Goal: Transaction & Acquisition: Purchase product/service

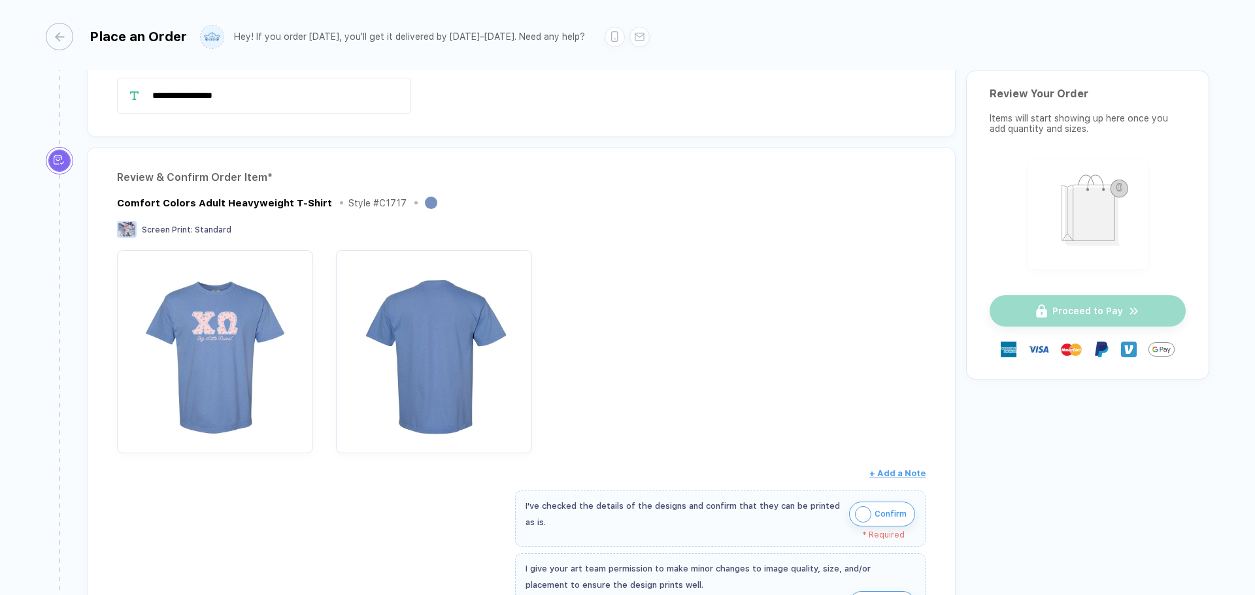
scroll to position [196, 0]
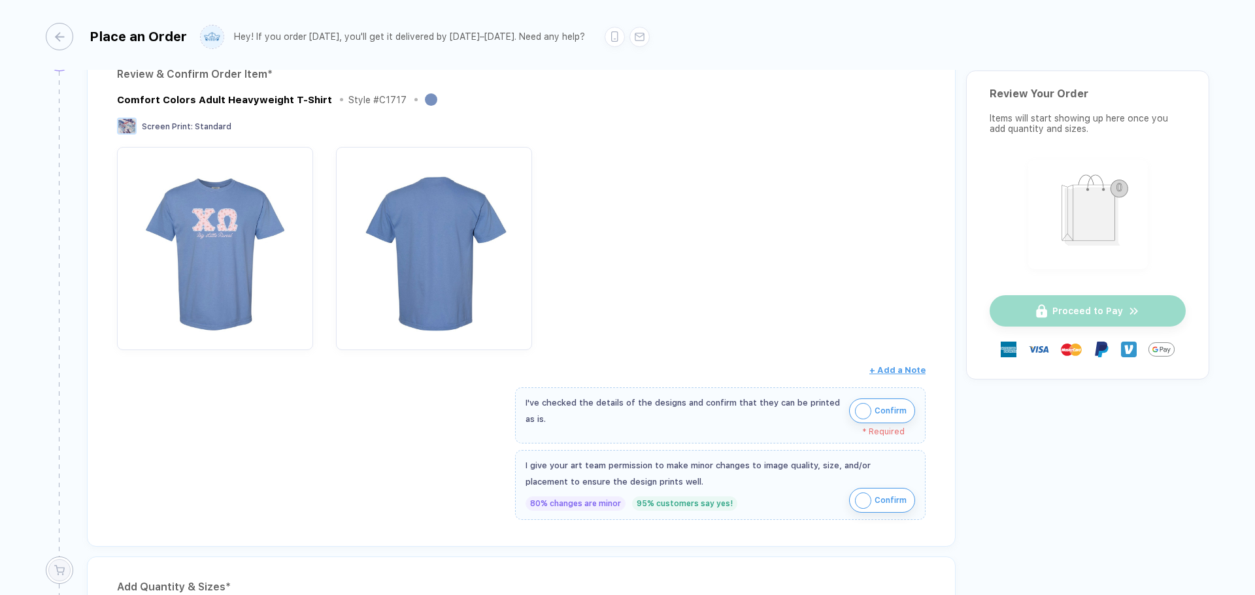
click at [870, 419] on button "Confirm" at bounding box center [882, 411] width 66 height 25
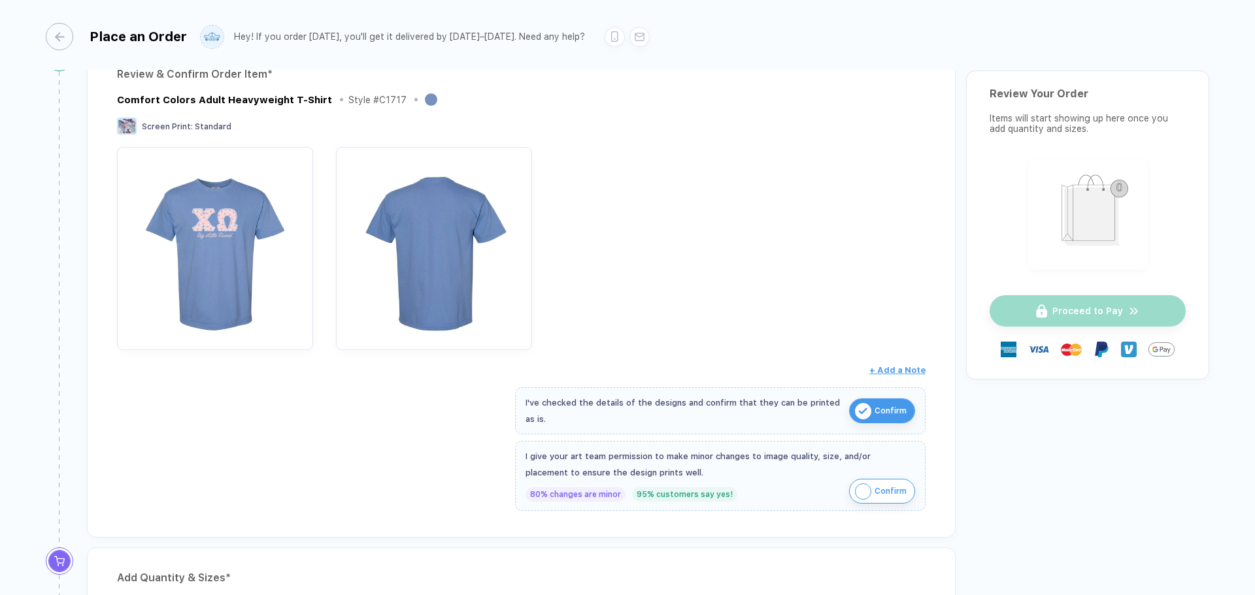
click at [900, 483] on span "Confirm" at bounding box center [890, 491] width 32 height 21
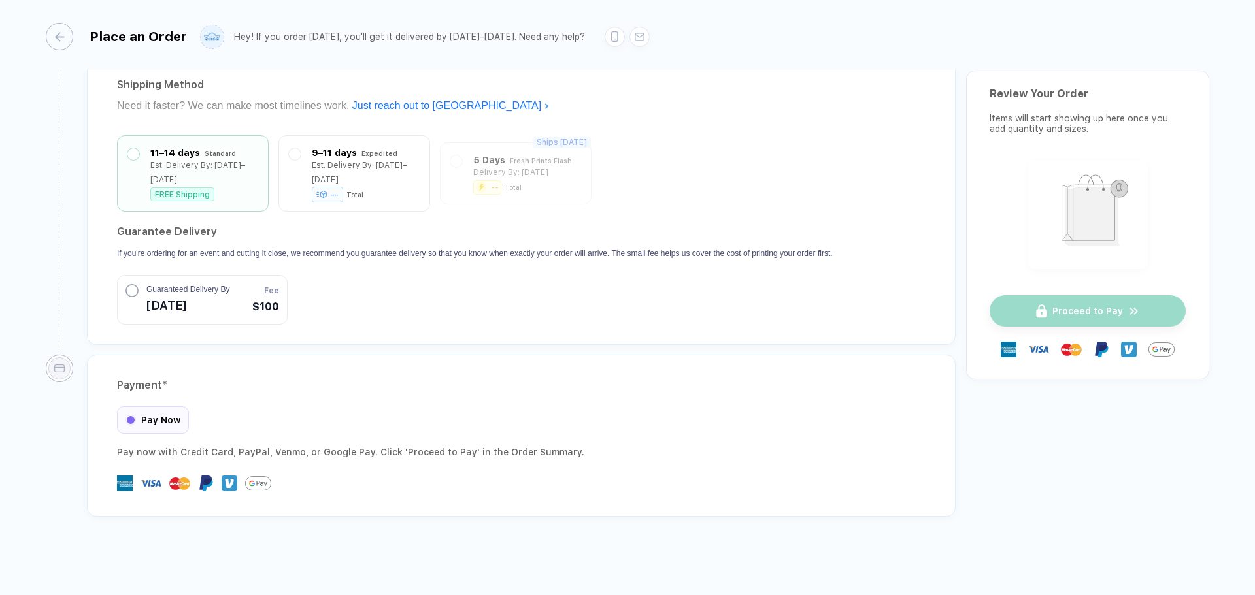
scroll to position [1078, 0]
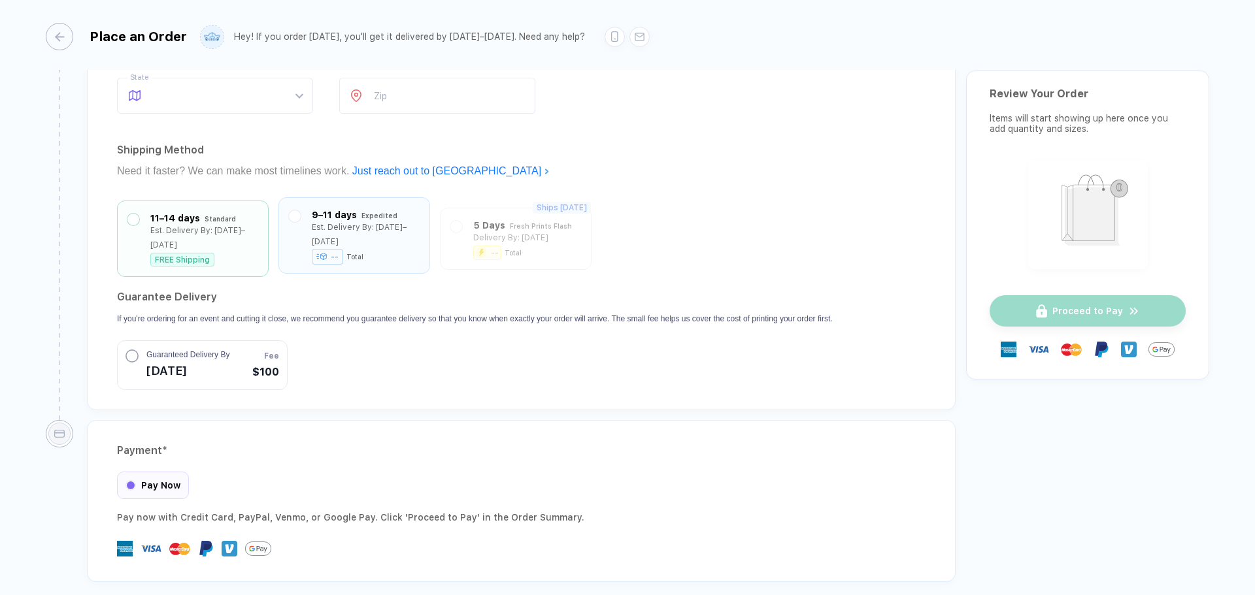
click at [329, 213] on div "9–11 days" at bounding box center [334, 215] width 45 height 14
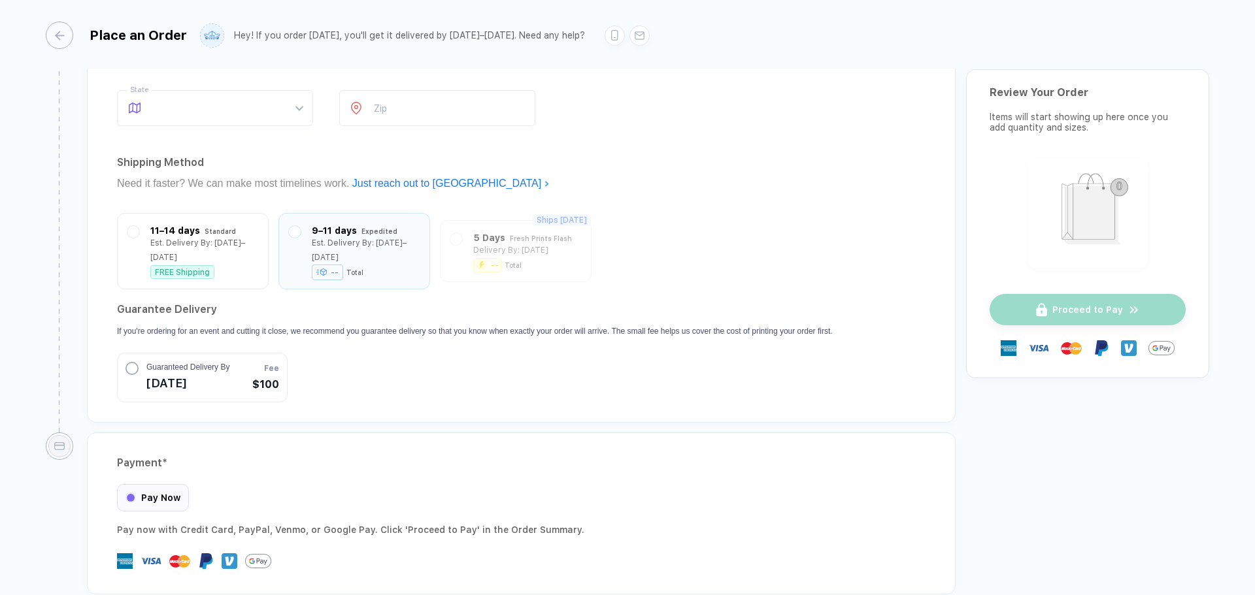
scroll to position [1076, 0]
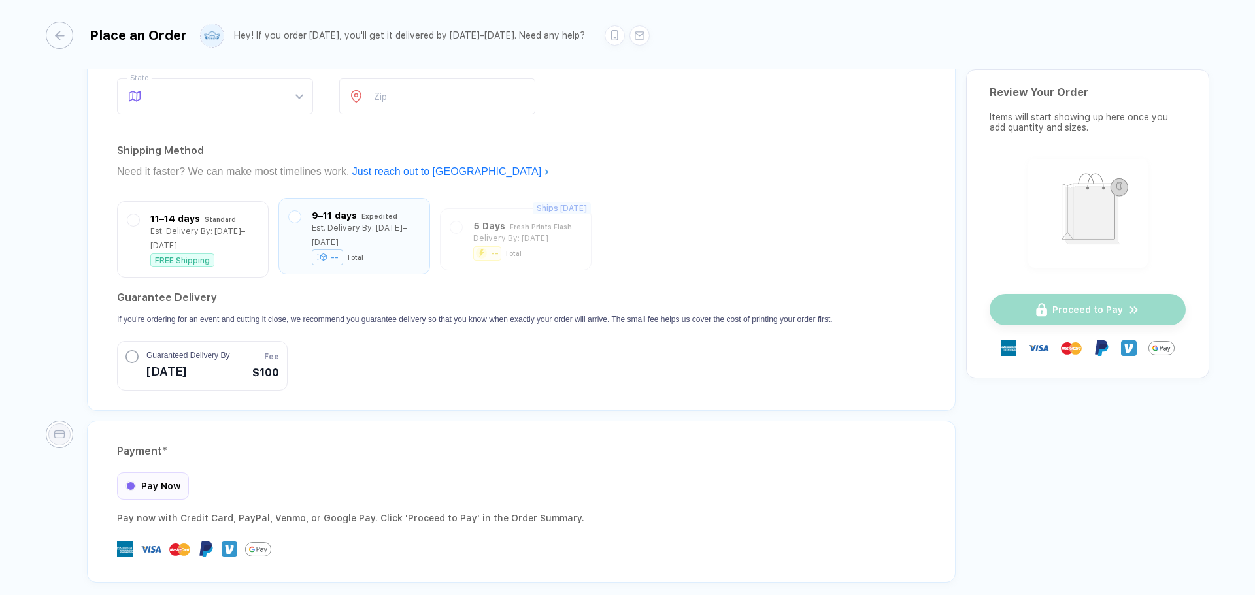
click at [329, 256] on div "--" at bounding box center [327, 258] width 31 height 16
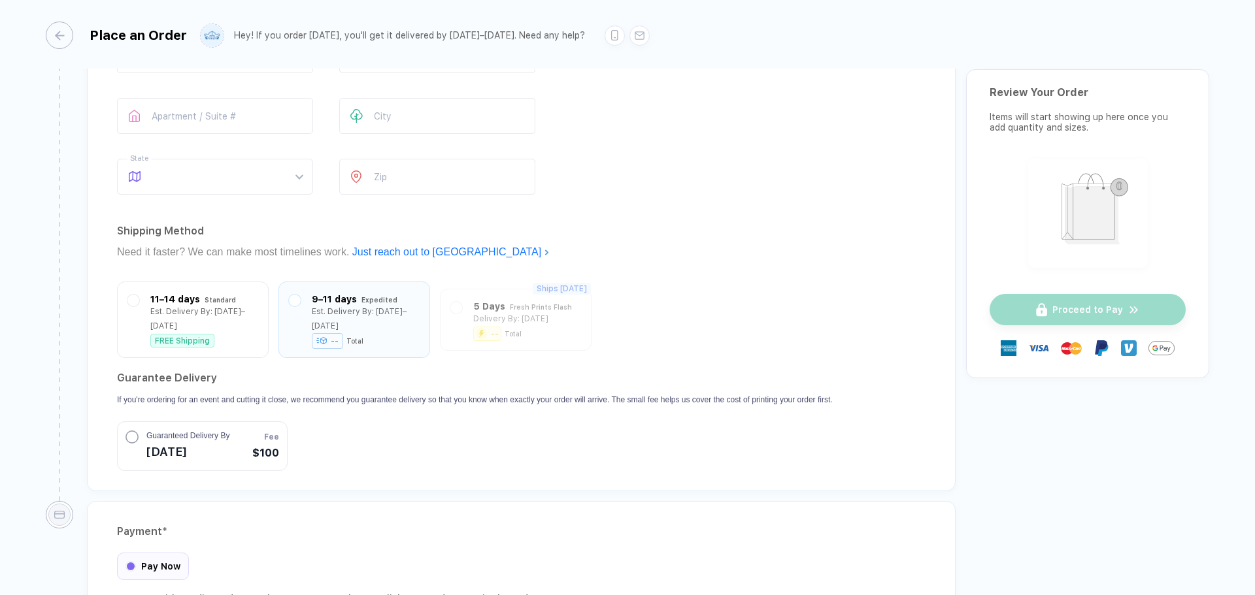
scroll to position [815, 0]
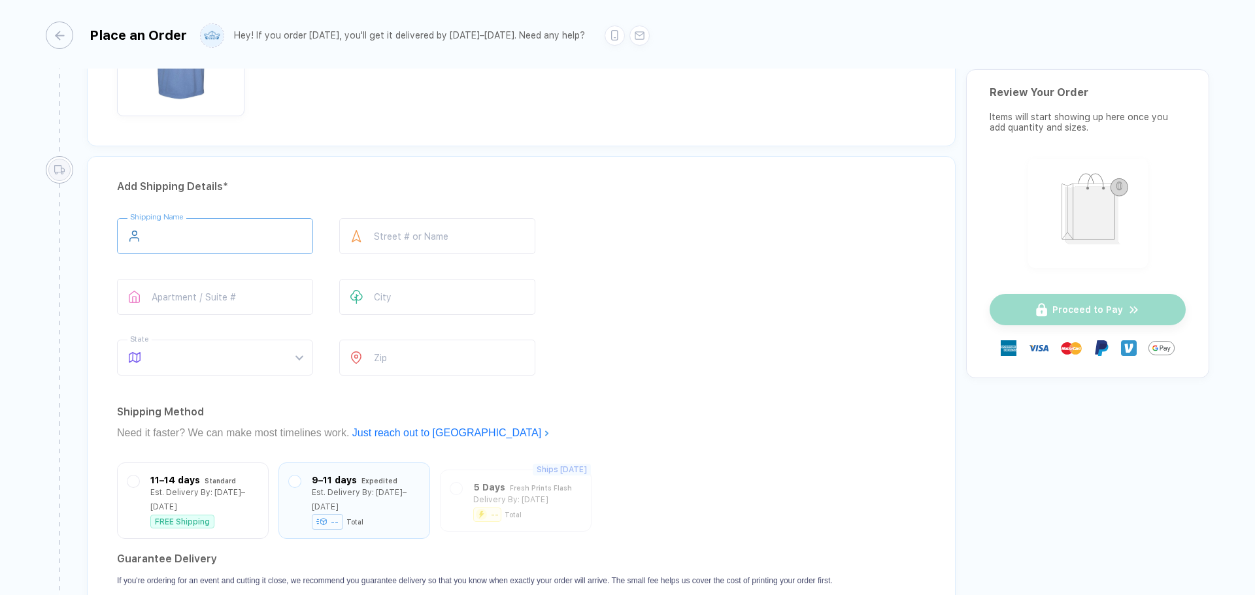
click at [216, 228] on input "text" at bounding box center [215, 236] width 196 height 36
type input "****"
click at [623, 266] on div "**** Shipping Name **** Street # or Name Apartment / Suite # City State What’s …" at bounding box center [521, 299] width 808 height 163
click at [400, 233] on input "****" at bounding box center [437, 236] width 196 height 36
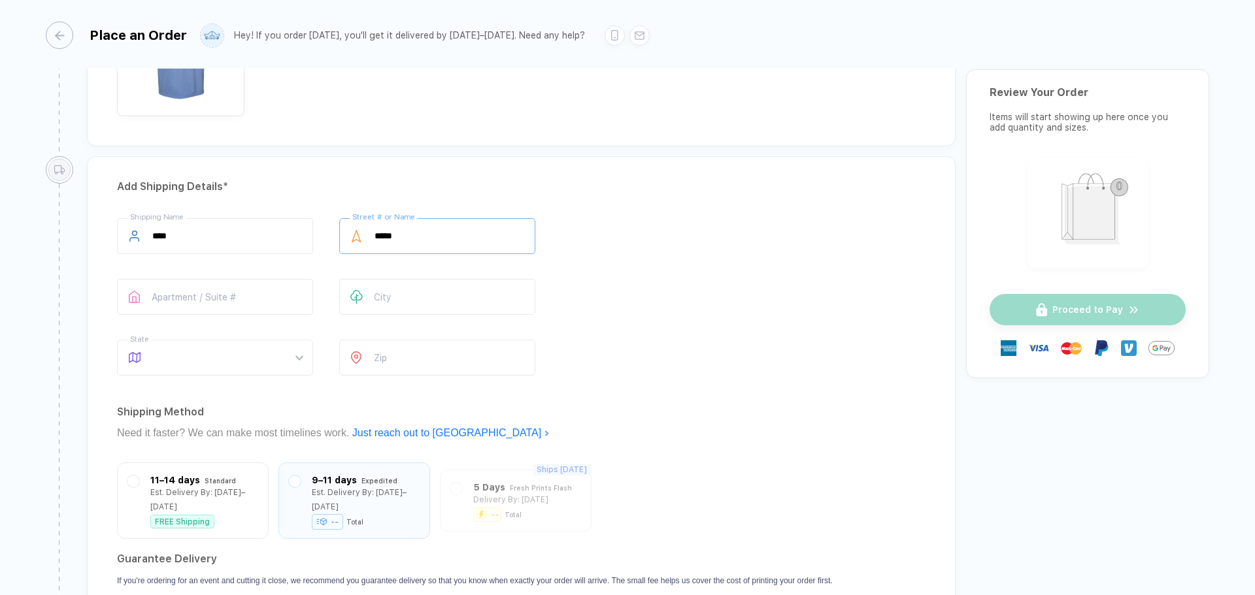
click at [400, 233] on input "****" at bounding box center [437, 236] width 196 height 36
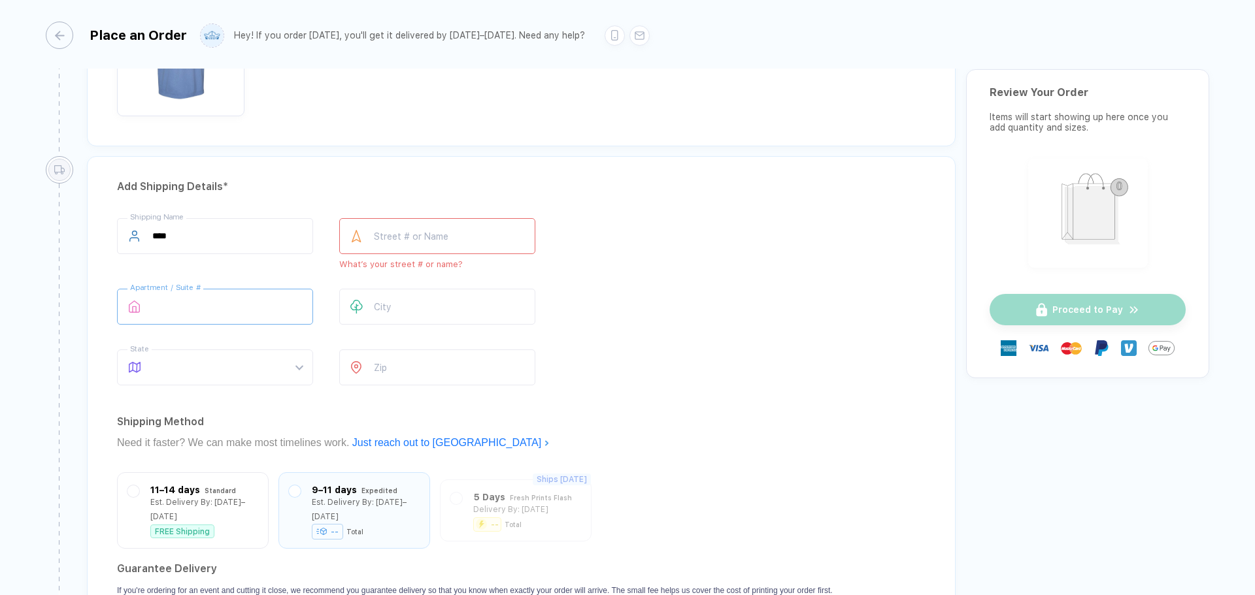
click at [233, 311] on input "text" at bounding box center [215, 307] width 196 height 36
click at [411, 238] on input "text" at bounding box center [437, 236] width 196 height 36
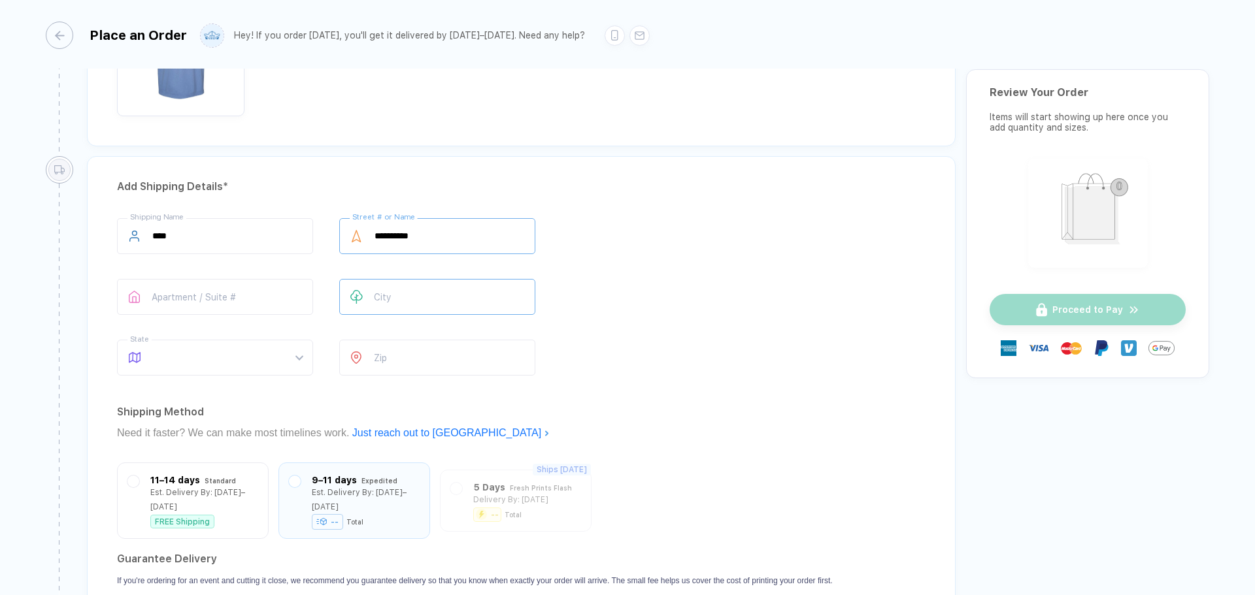
type input "**********"
click at [418, 297] on input "text" at bounding box center [437, 297] width 196 height 36
type input "**"
click at [246, 362] on span at bounding box center [227, 357] width 150 height 35
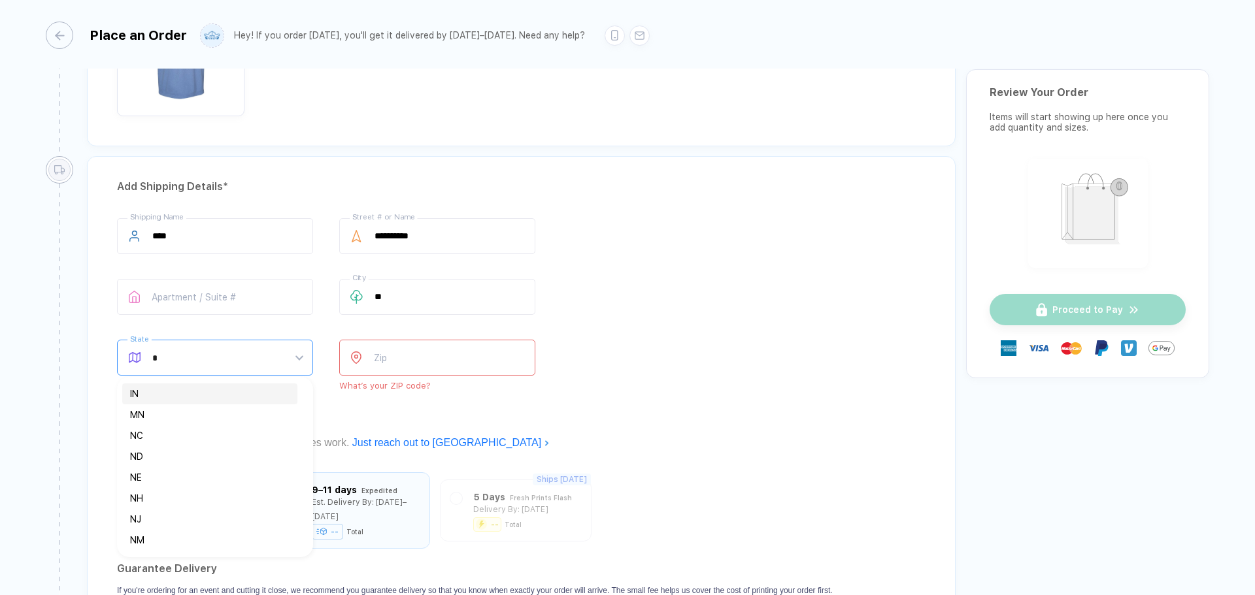
type input "**"
click at [205, 390] on div "NY" at bounding box center [209, 394] width 159 height 14
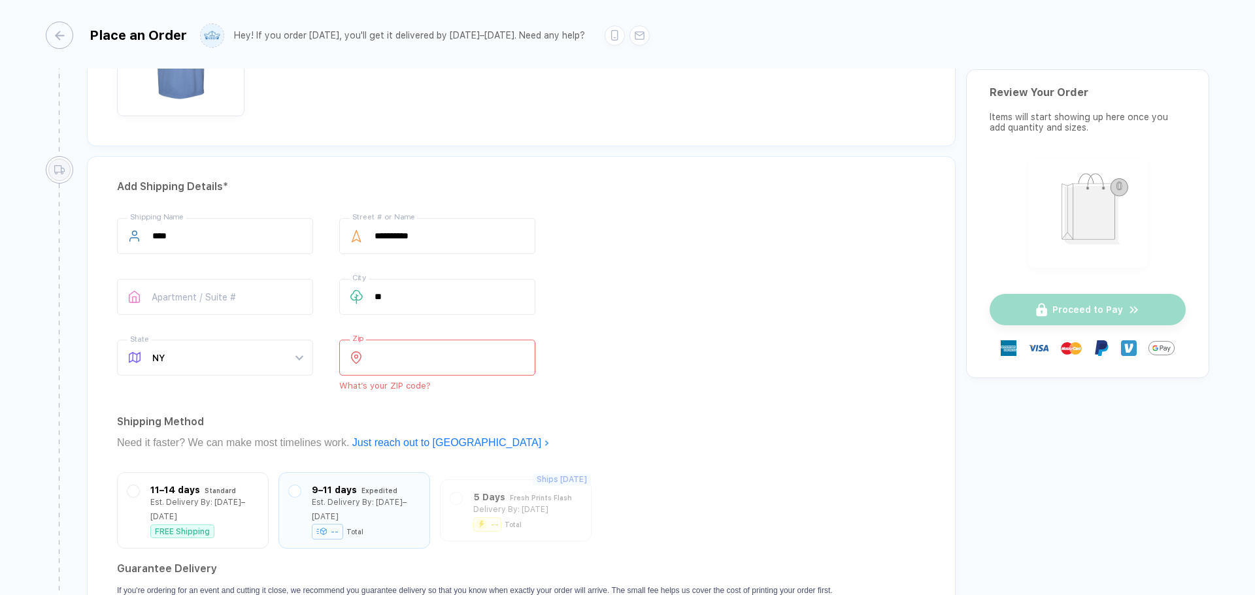
click at [420, 359] on input "number" at bounding box center [437, 358] width 196 height 36
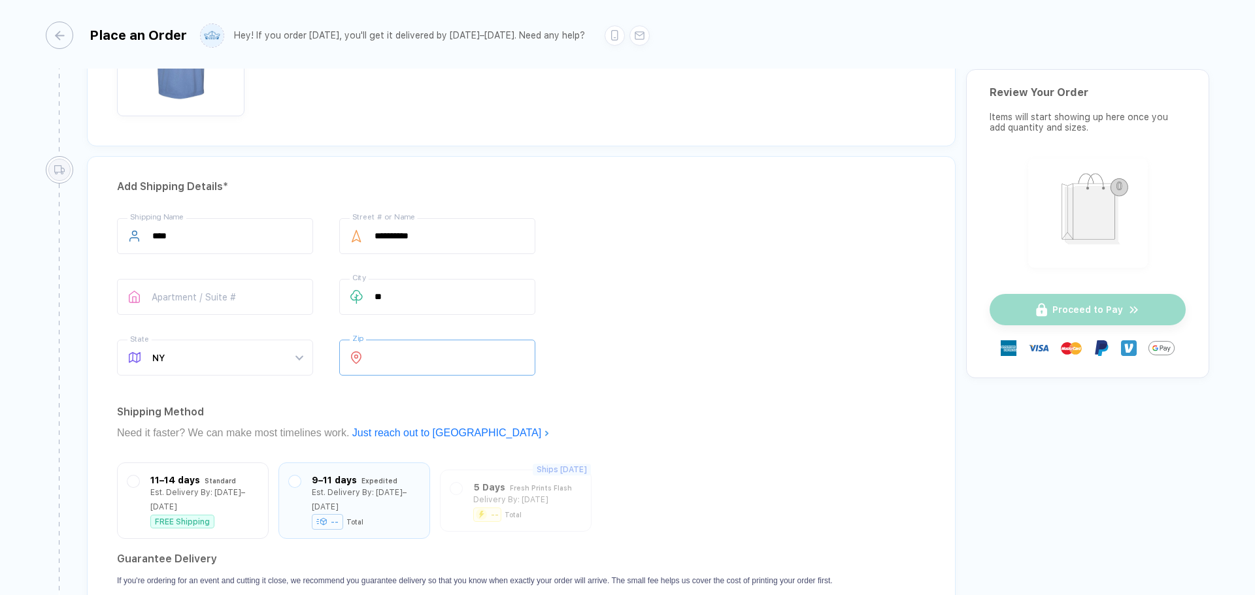
type input "*****"
click at [608, 364] on div "**********" at bounding box center [521, 299] width 808 height 163
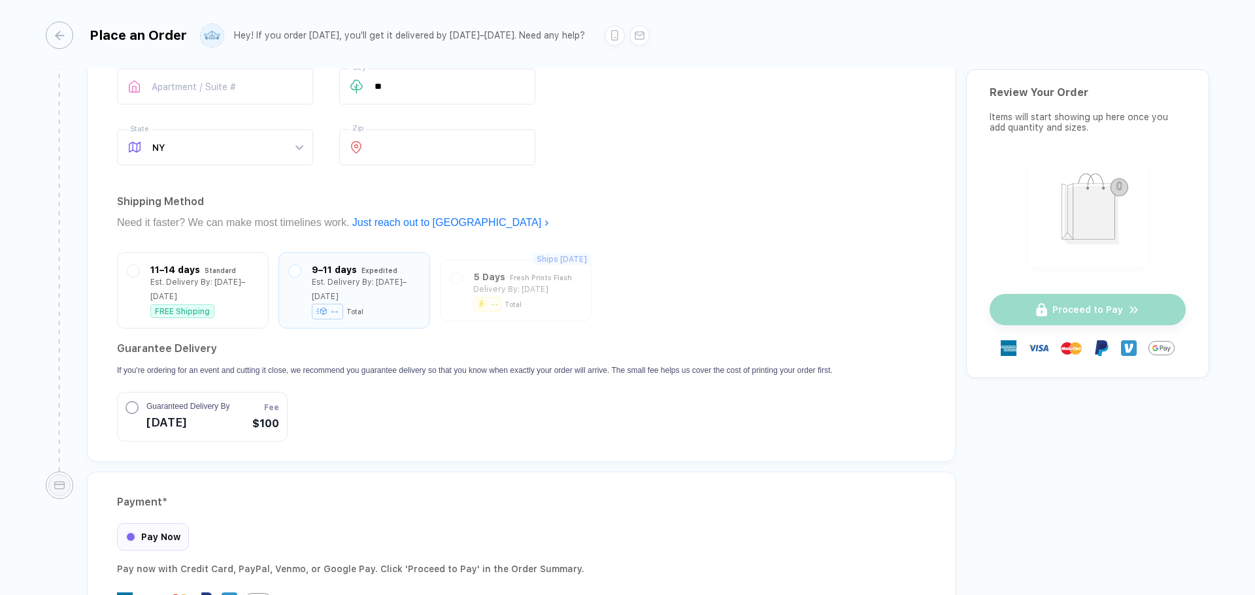
scroll to position [1076, 0]
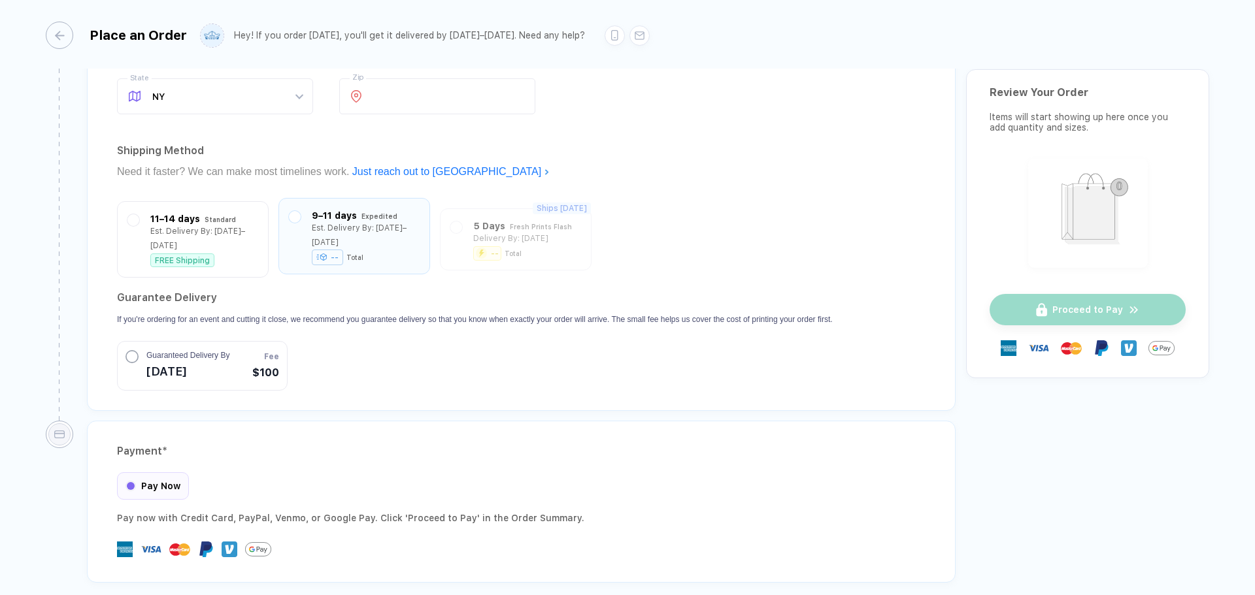
click at [322, 256] on icon at bounding box center [322, 256] width 5 height 1
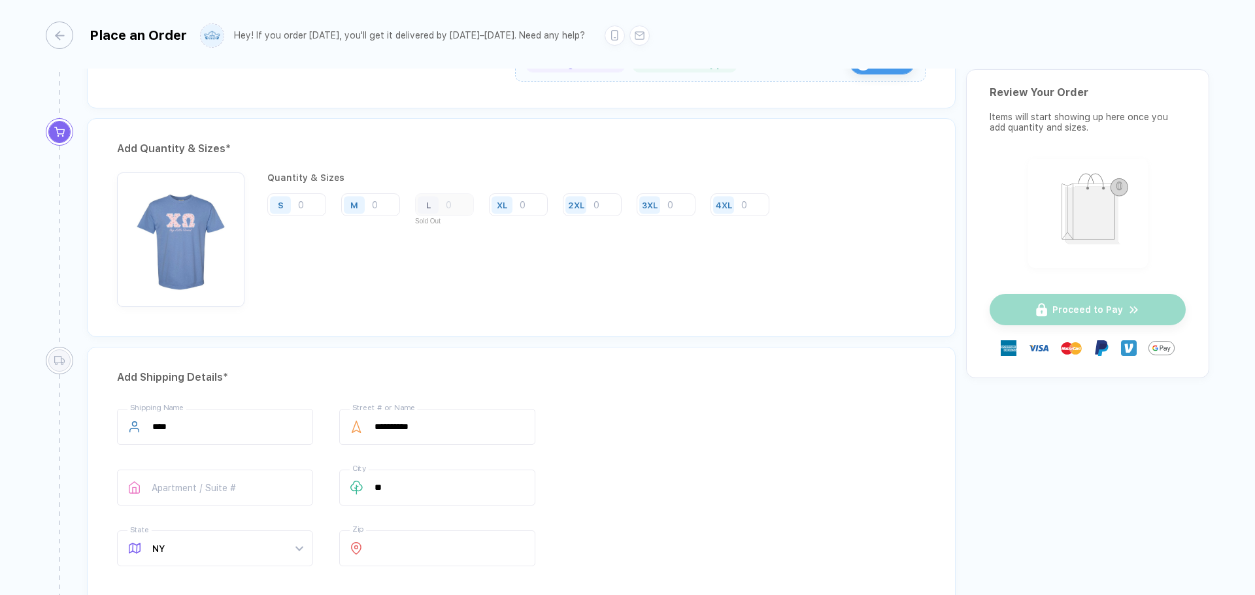
scroll to position [423, 0]
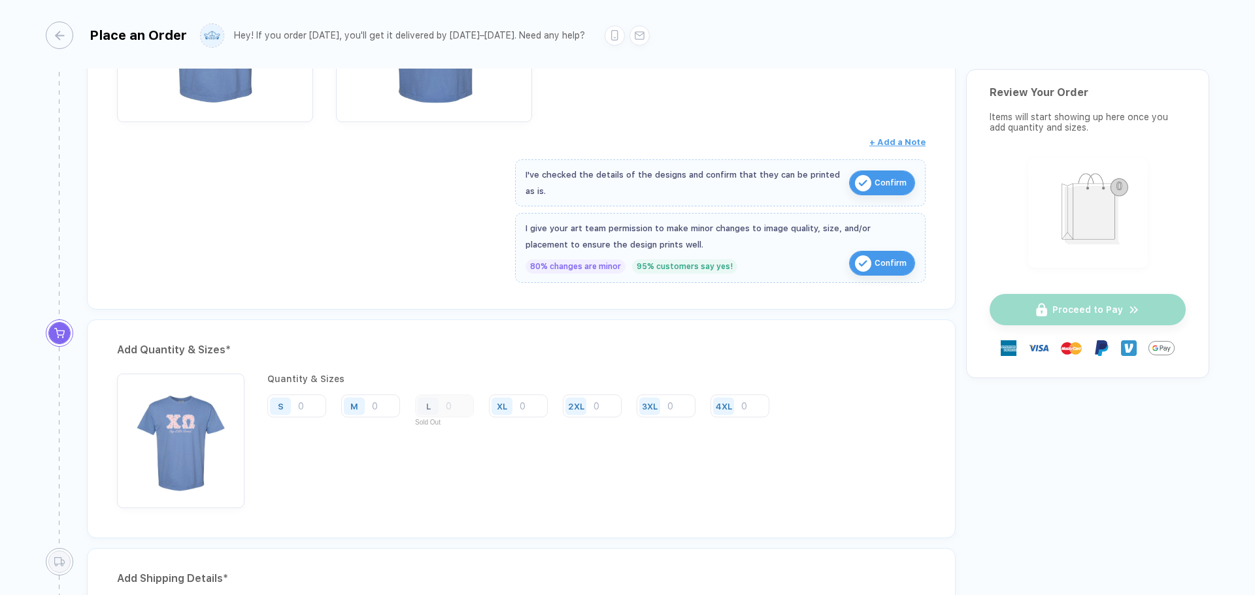
click at [518, 409] on div "XL" at bounding box center [504, 406] width 30 height 23
click at [523, 404] on input "number" at bounding box center [518, 406] width 59 height 23
type input "24"
click at [531, 458] on div "Qty: 24 Per Item: $0.00 Item Total: $0.00" at bounding box center [524, 459] width 510 height 10
click at [376, 404] on input "number" at bounding box center [370, 406] width 59 height 23
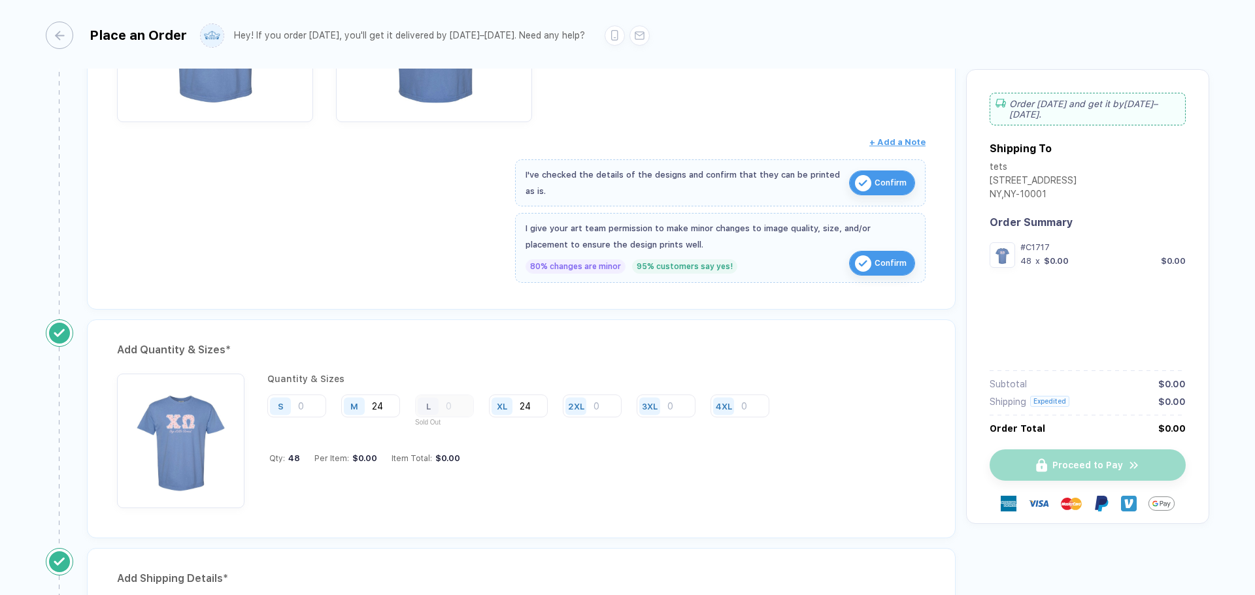
type input "24"
click at [554, 484] on div "Quantity & Sizes S M 24 L Sold Out XL 24 2XL 3XL 4XL Qty: 48 Per Item: $0.00 It…" at bounding box center [523, 441] width 512 height 135
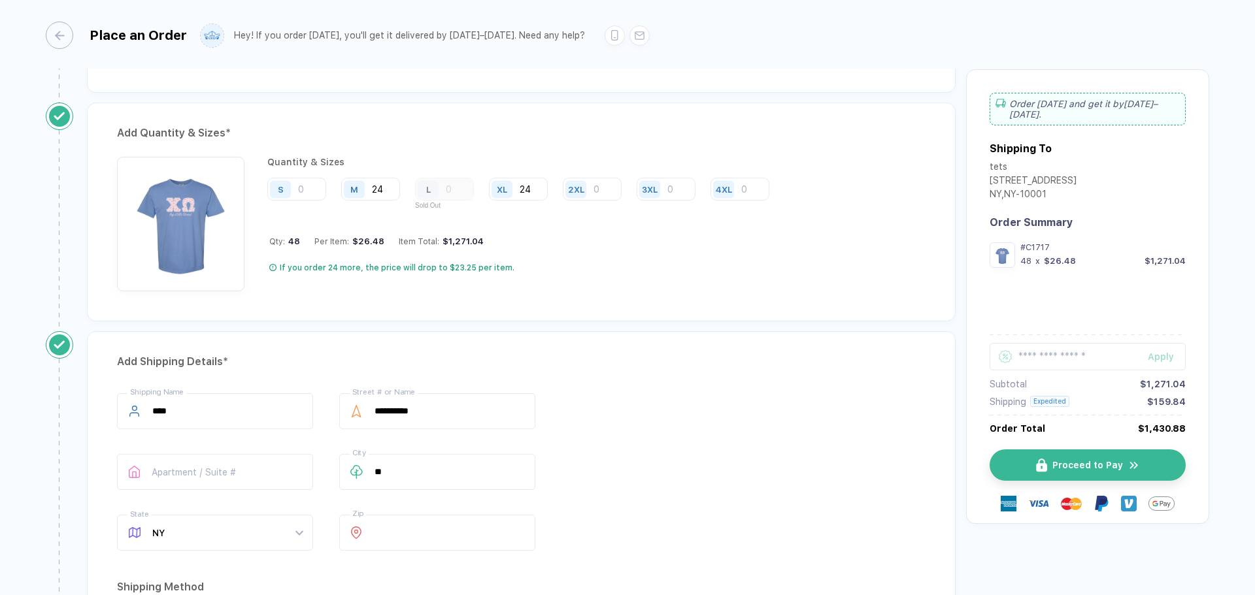
scroll to position [686, 0]
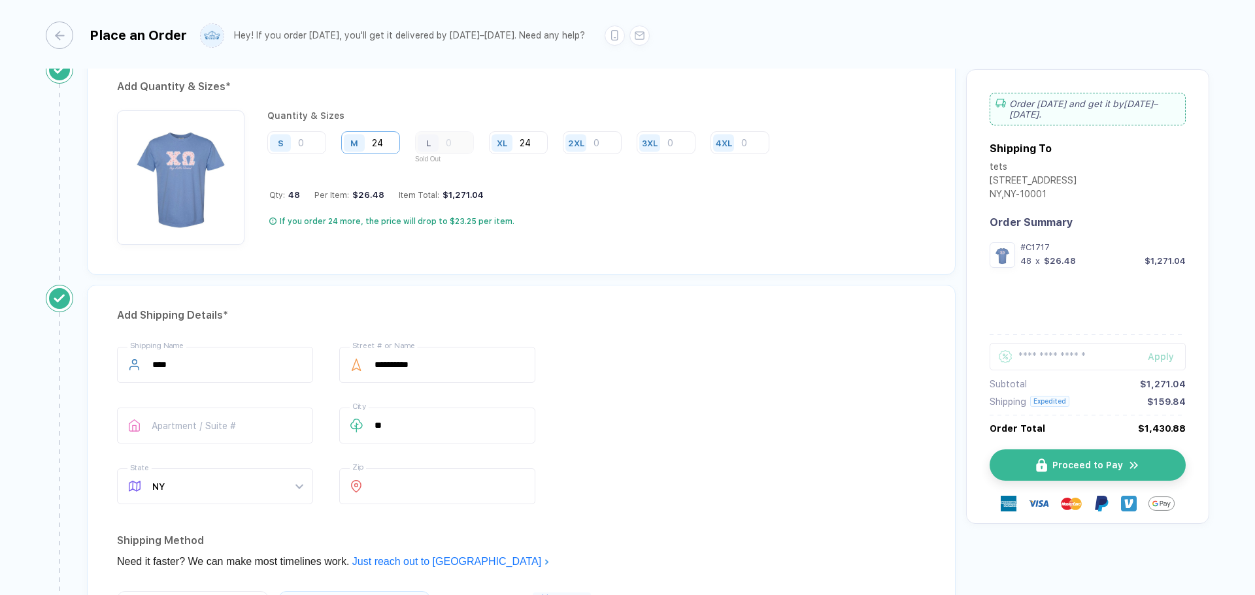
click at [372, 146] on input "24" at bounding box center [370, 142] width 59 height 23
click at [300, 144] on input "number" at bounding box center [296, 142] width 59 height 23
type input "10"
click at [586, 293] on div "**********" at bounding box center [521, 543] width 868 height 516
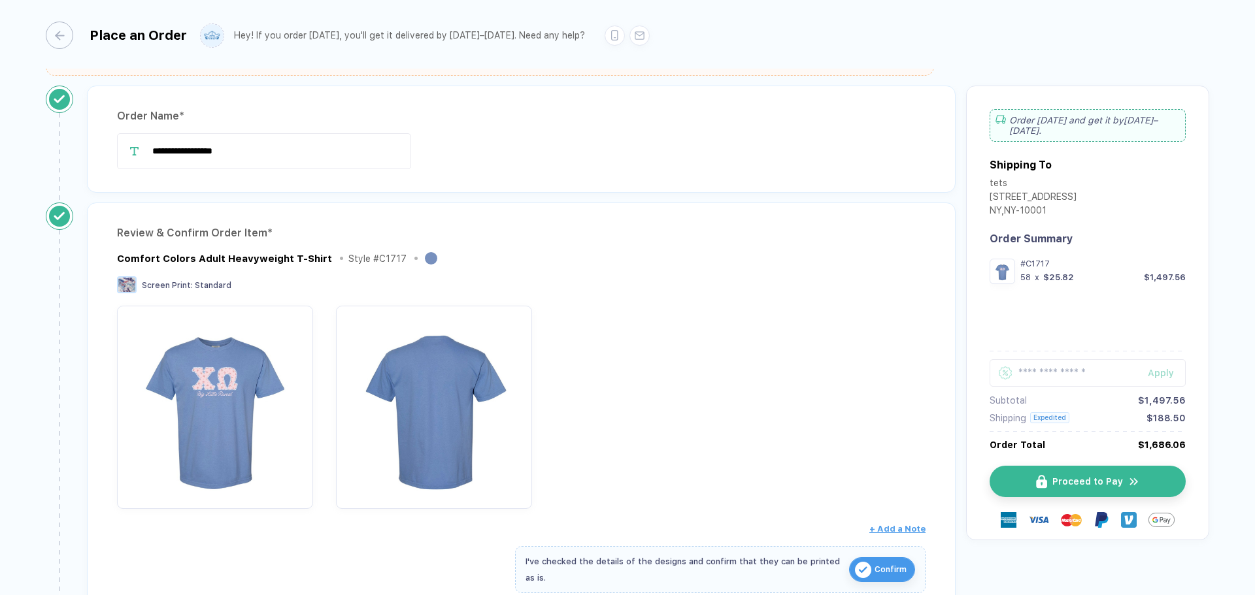
scroll to position [0, 0]
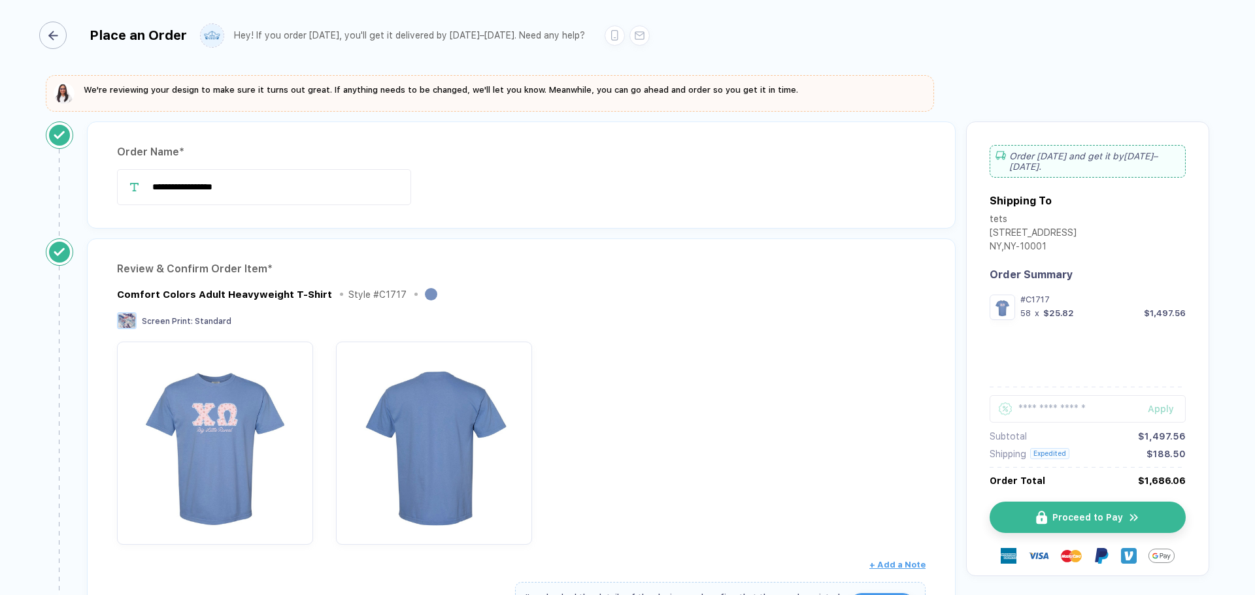
click at [50, 35] on line "button" at bounding box center [53, 35] width 8 height 0
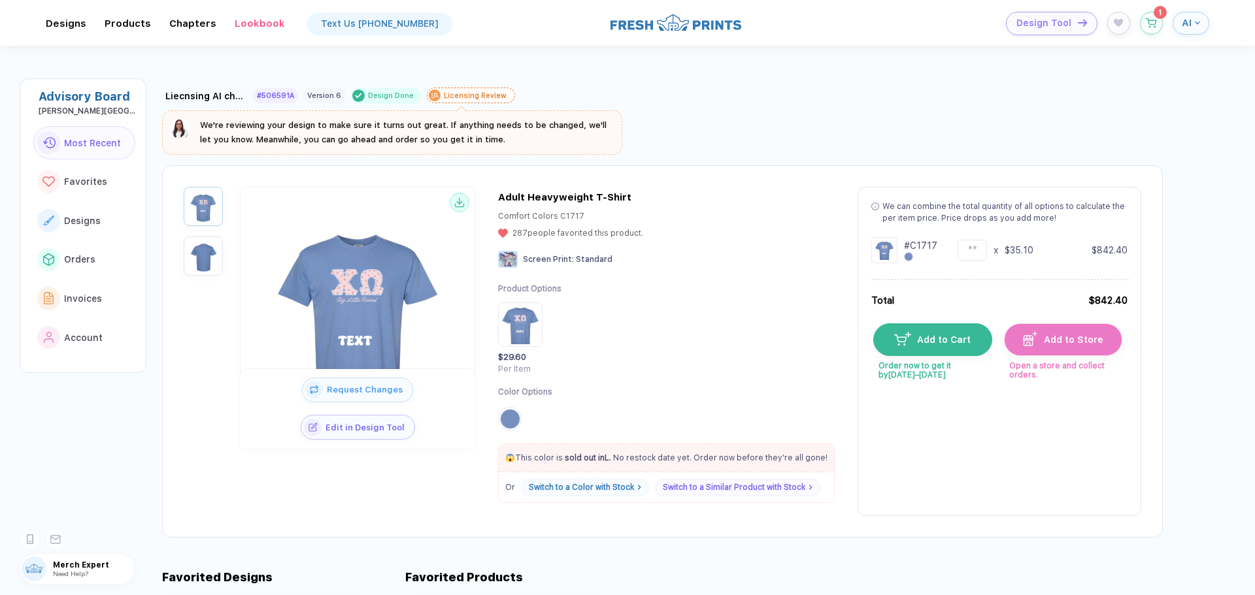
click at [444, 97] on div "Licensing Review" at bounding box center [475, 95] width 63 height 8
click at [584, 96] on div "Liecnsing AI check #506591A Version 6 Design Done Licensing Review" at bounding box center [662, 93] width 1000 height 22
drag, startPoint x: 463, startPoint y: 95, endPoint x: 435, endPoint y: 94, distance: 28.8
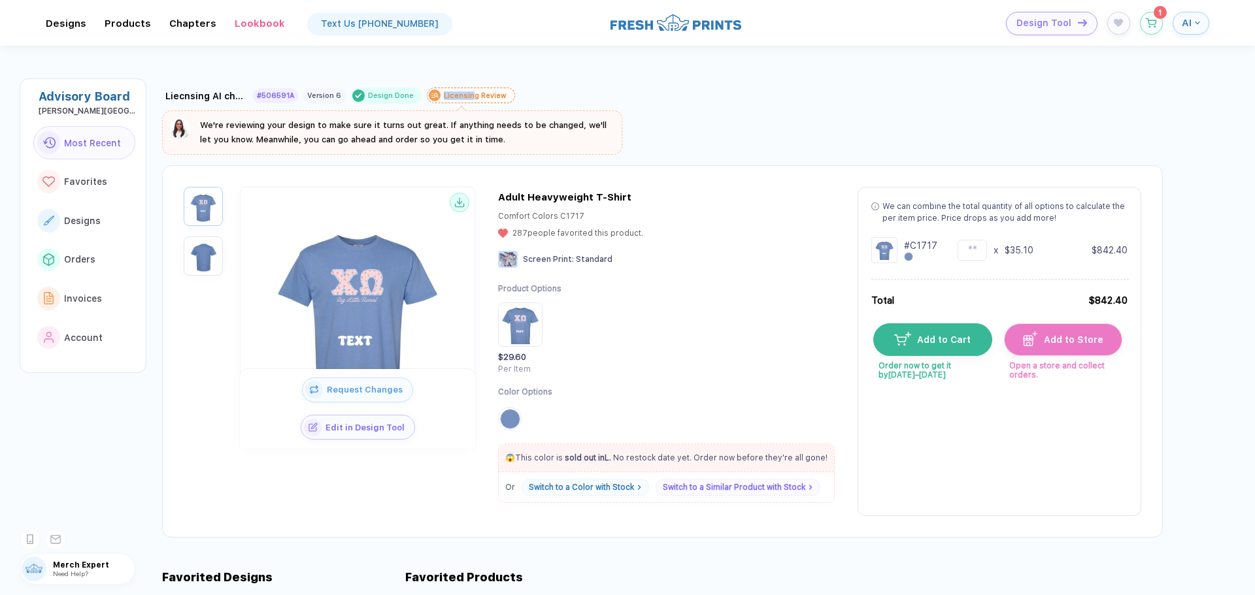
click at [435, 94] on Review "Licensing Review" at bounding box center [471, 96] width 88 height 16
click at [464, 97] on div "Licensing Review" at bounding box center [475, 95] width 63 height 8
click at [433, 95] on Review "Licensing Review" at bounding box center [471, 96] width 88 height 16
drag, startPoint x: 435, startPoint y: 95, endPoint x: 494, endPoint y: 98, distance: 59.6
click at [494, 98] on Review "Licensing Review" at bounding box center [471, 96] width 88 height 16
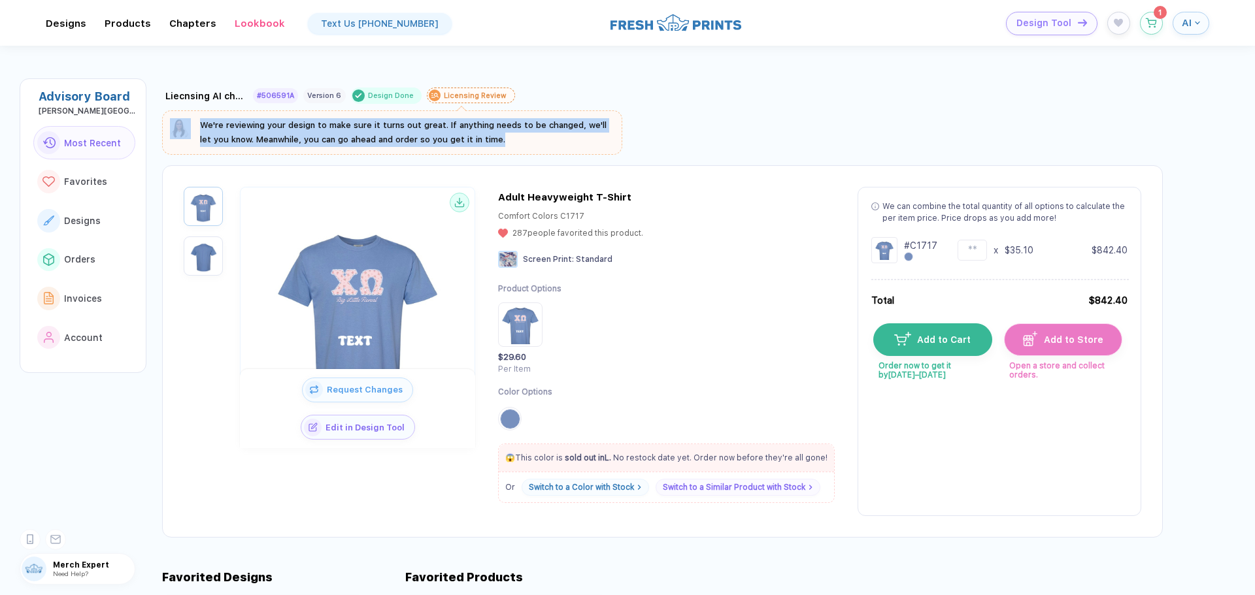
drag, startPoint x: 532, startPoint y: 147, endPoint x: 195, endPoint y: 120, distance: 338.3
click at [195, 120] on Review "We're reviewing your design to make sure it turns out great. If anything needs …" at bounding box center [392, 132] width 460 height 44
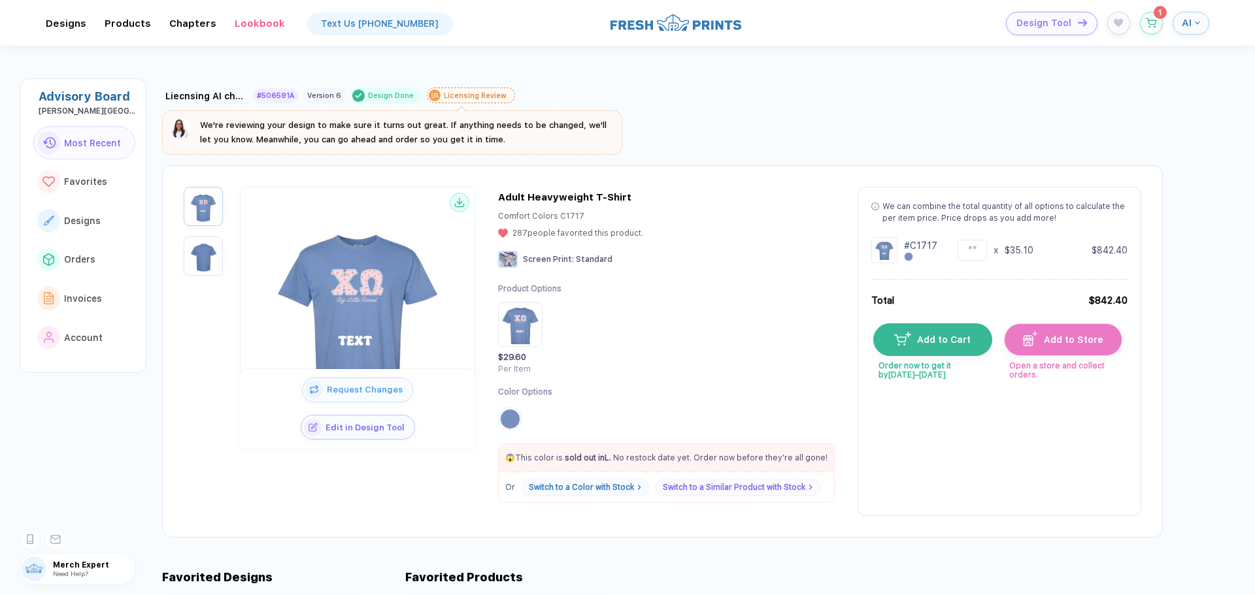
click at [727, 84] on div "Liecnsing AI check #506591A Version 6 Design Done Licensing Review" at bounding box center [662, 93] width 1000 height 22
